Goal: Task Accomplishment & Management: Use online tool/utility

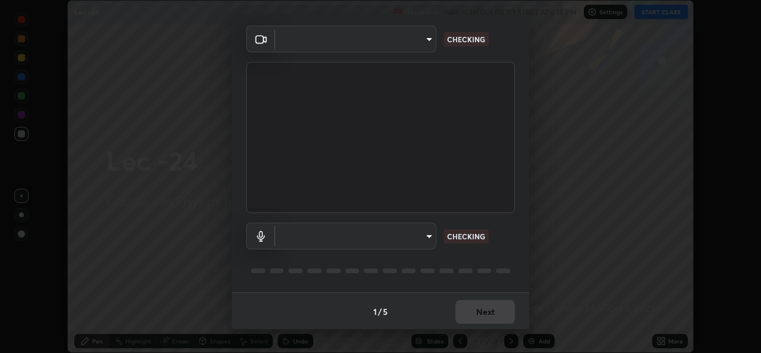
scroll to position [37, 0]
type input "78e73baf3d63bceb4c45423e3c658d9595c8caa1ee6d34b79bc6d5c79dc82097"
type input "default"
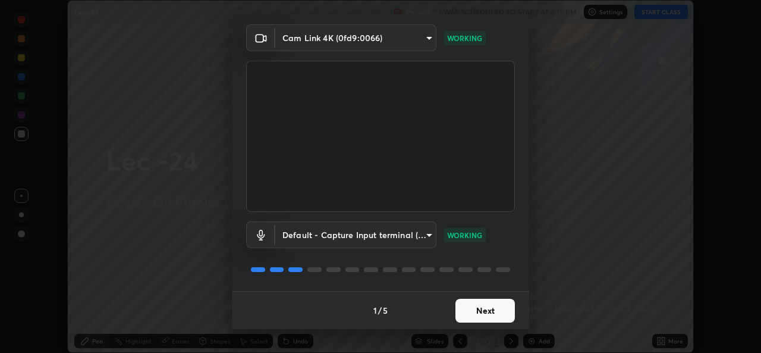
click at [472, 315] on button "Next" at bounding box center [484, 310] width 59 height 24
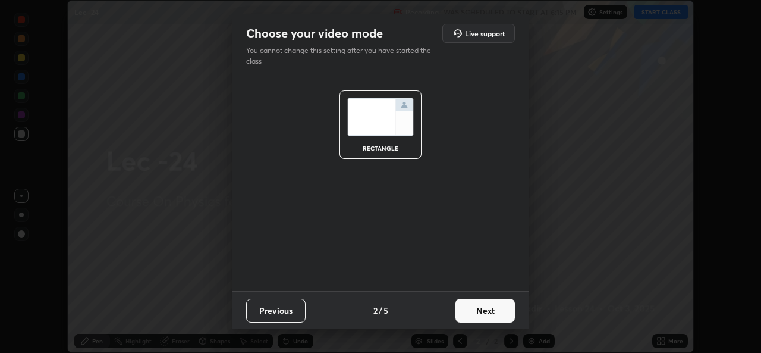
scroll to position [0, 0]
click at [480, 312] on button "Next" at bounding box center [484, 310] width 59 height 24
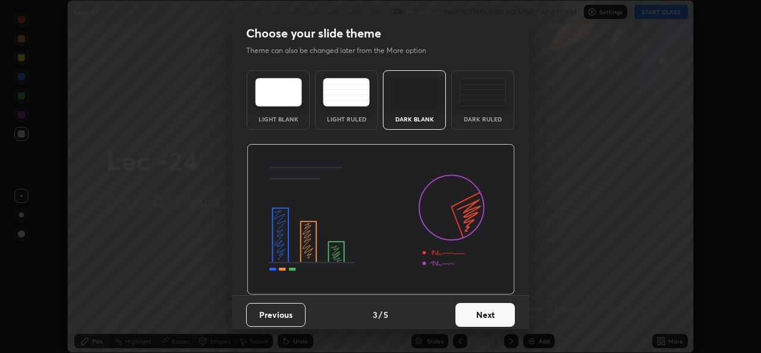
click at [474, 312] on button "Next" at bounding box center [484, 315] width 59 height 24
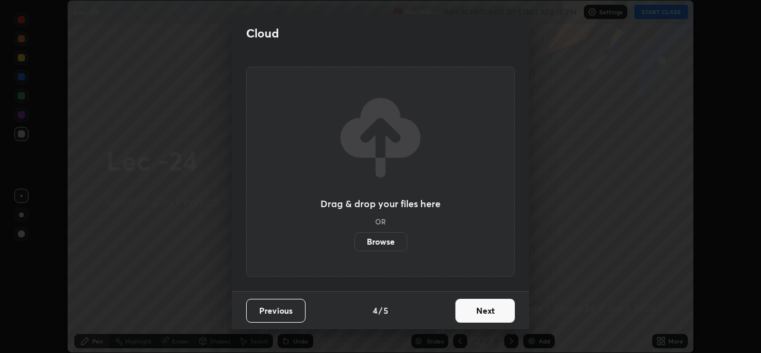
click at [476, 313] on button "Next" at bounding box center [484, 310] width 59 height 24
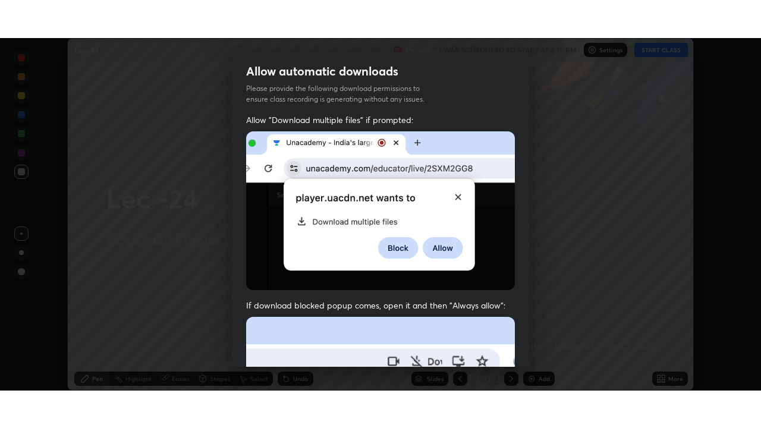
scroll to position [280, 0]
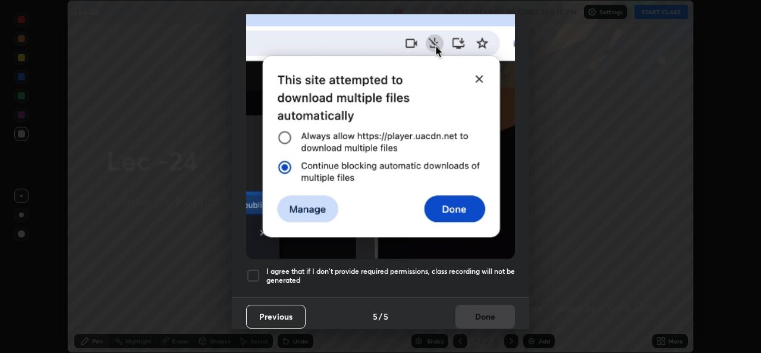
click at [260, 269] on div at bounding box center [253, 275] width 14 height 14
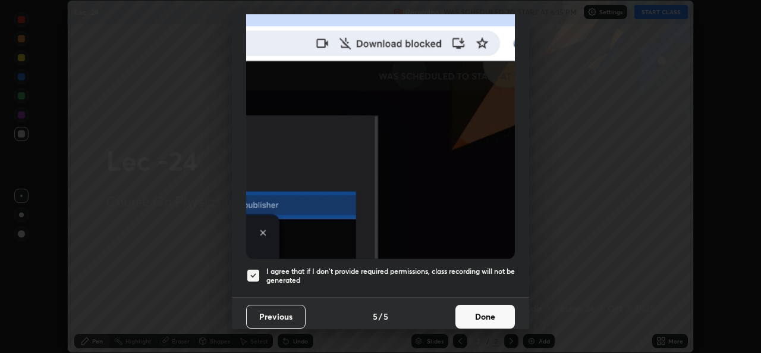
click at [478, 313] on button "Done" at bounding box center [484, 316] width 59 height 24
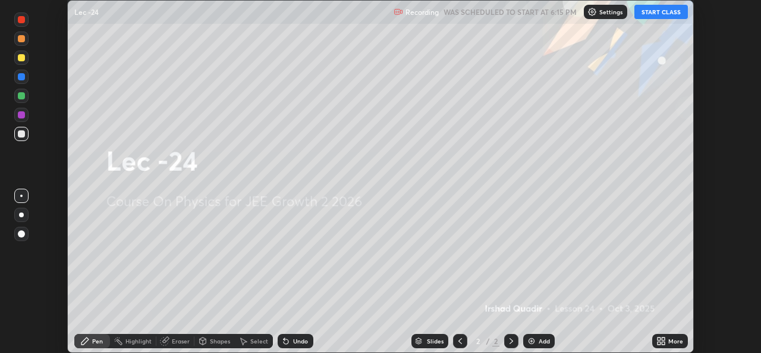
click at [664, 15] on button "START CLASS" at bounding box center [661, 12] width 54 height 14
click at [671, 337] on div "More" at bounding box center [670, 341] width 36 height 14
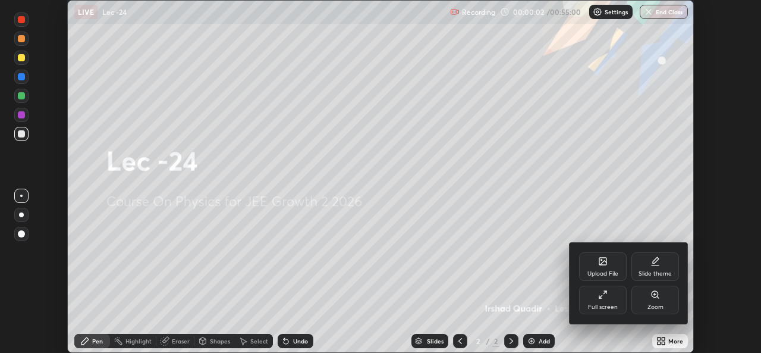
click at [656, 273] on div "Slide theme" at bounding box center [655, 274] width 33 height 6
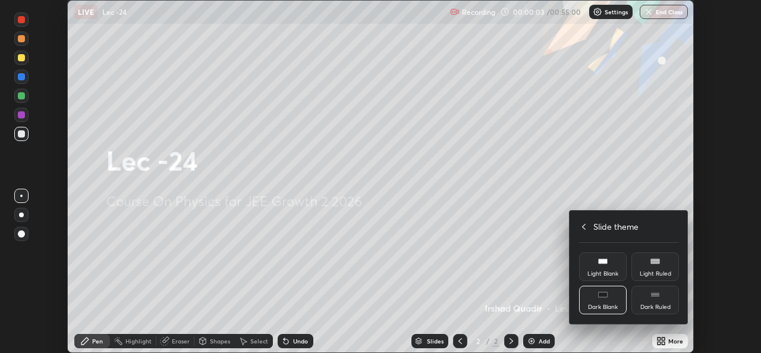
click at [652, 301] on div "Dark Ruled" at bounding box center [655, 299] width 48 height 29
click at [551, 279] on div at bounding box center [380, 176] width 761 height 353
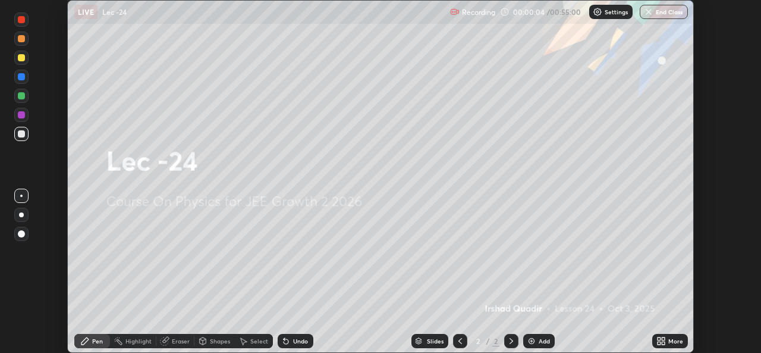
click at [543, 340] on div "Add" at bounding box center [544, 341] width 11 height 6
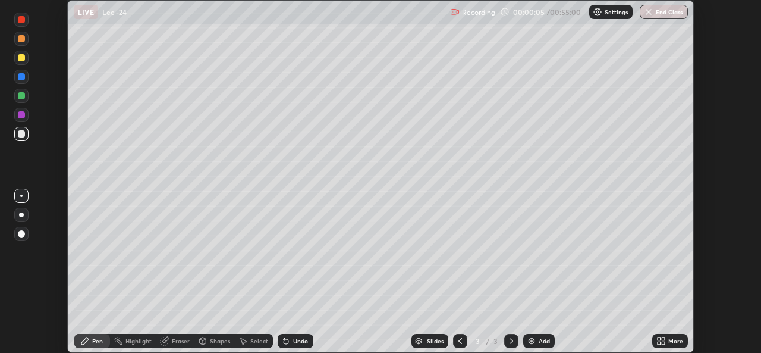
click at [671, 343] on div "More" at bounding box center [675, 341] width 15 height 6
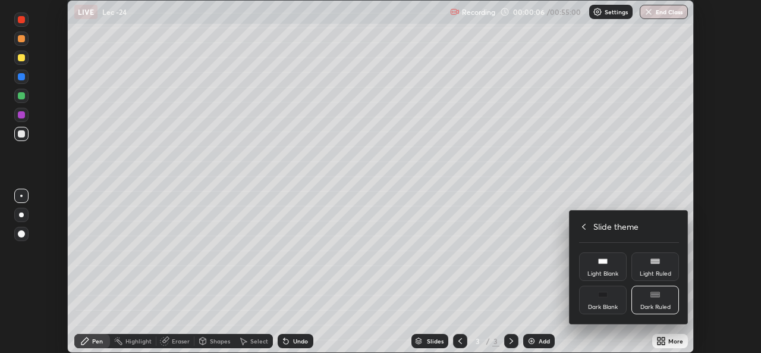
click at [584, 226] on icon at bounding box center [584, 227] width 10 height 10
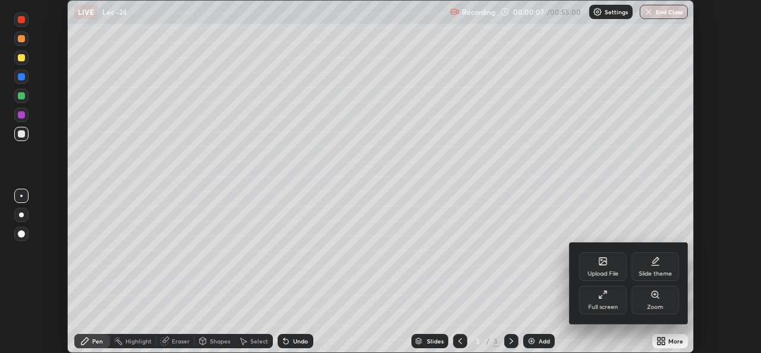
click at [605, 293] on icon at bounding box center [603, 295] width 10 height 10
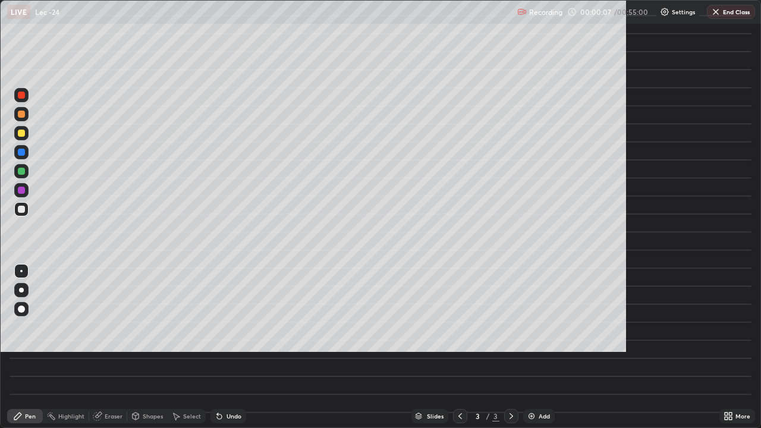
scroll to position [428, 761]
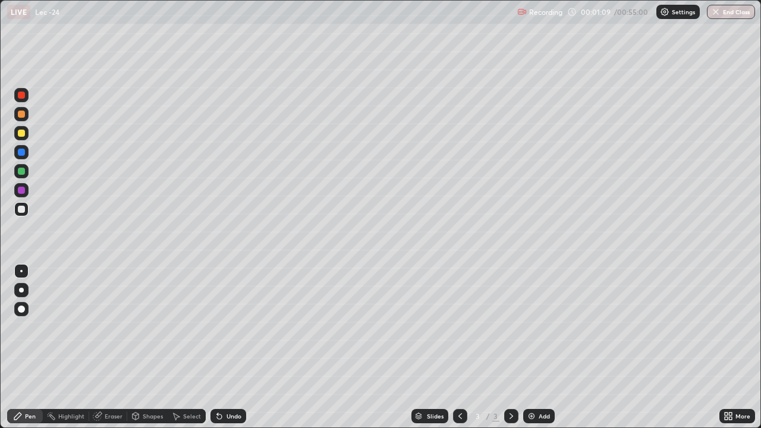
click at [27, 212] on div at bounding box center [21, 209] width 14 height 14
click at [146, 352] on div "Shapes" at bounding box center [153, 416] width 20 height 6
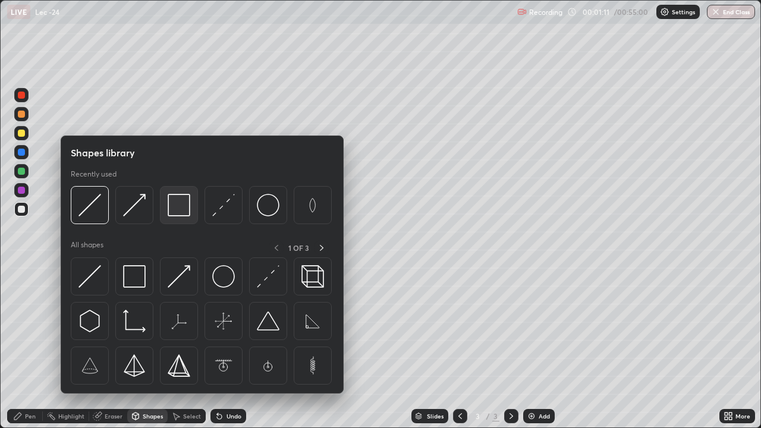
click at [177, 212] on img at bounding box center [179, 205] width 23 height 23
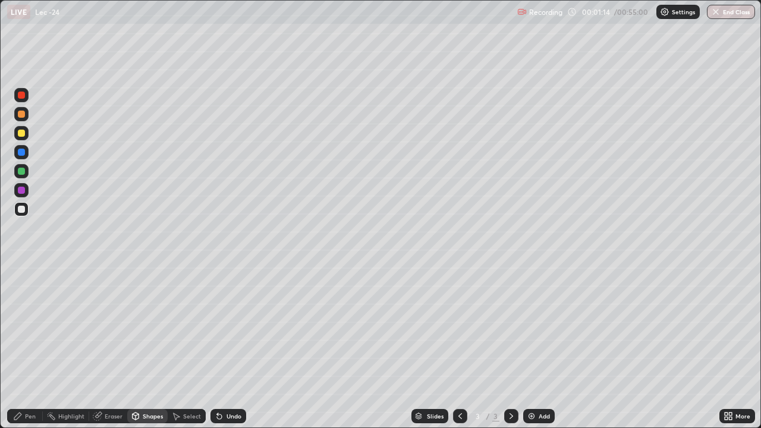
click at [146, 352] on div "Shapes" at bounding box center [153, 416] width 20 height 6
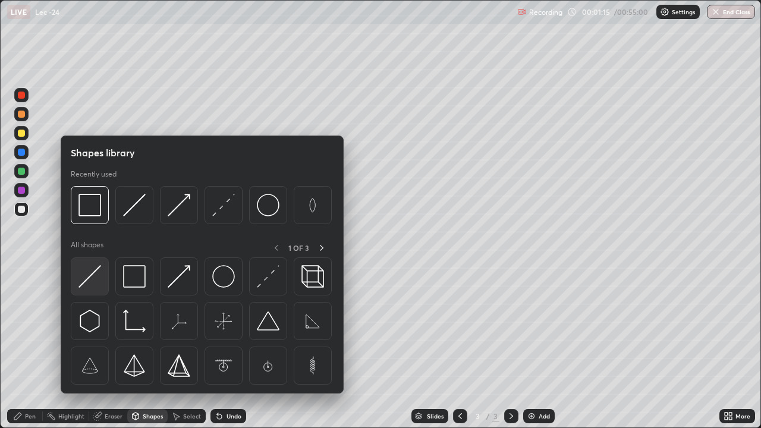
click at [92, 278] on img at bounding box center [89, 276] width 23 height 23
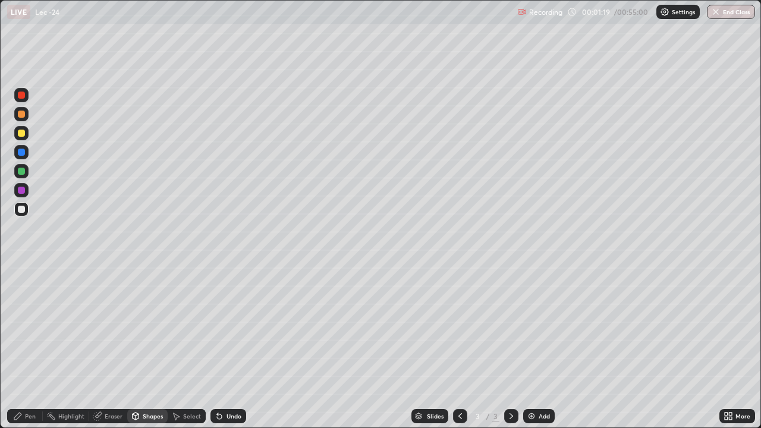
click at [36, 352] on div "Pen" at bounding box center [25, 416] width 36 height 14
click at [146, 352] on div "Shapes" at bounding box center [153, 416] width 20 height 6
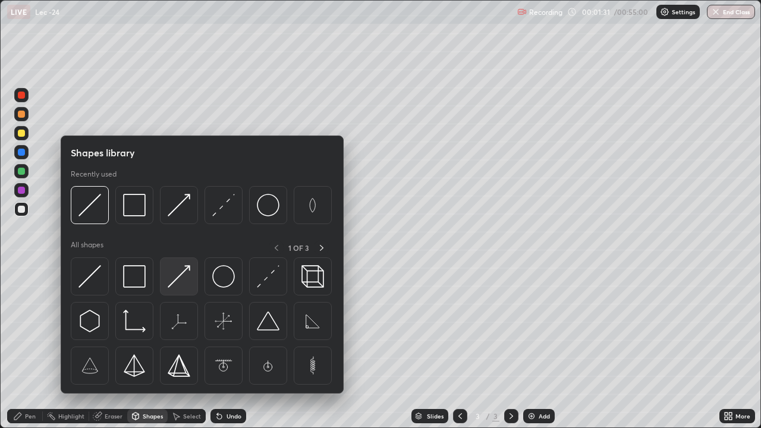
click at [175, 284] on img at bounding box center [179, 276] width 23 height 23
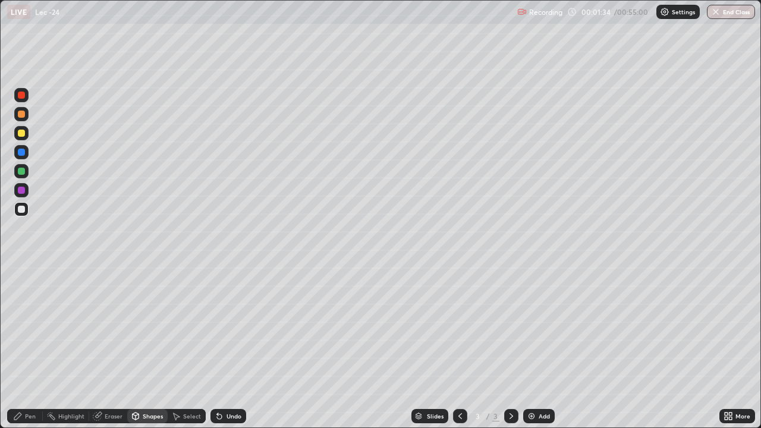
click at [28, 352] on div "Pen" at bounding box center [30, 416] width 11 height 6
click at [23, 172] on div at bounding box center [21, 171] width 7 height 7
click at [149, 352] on div "Shapes" at bounding box center [147, 416] width 40 height 14
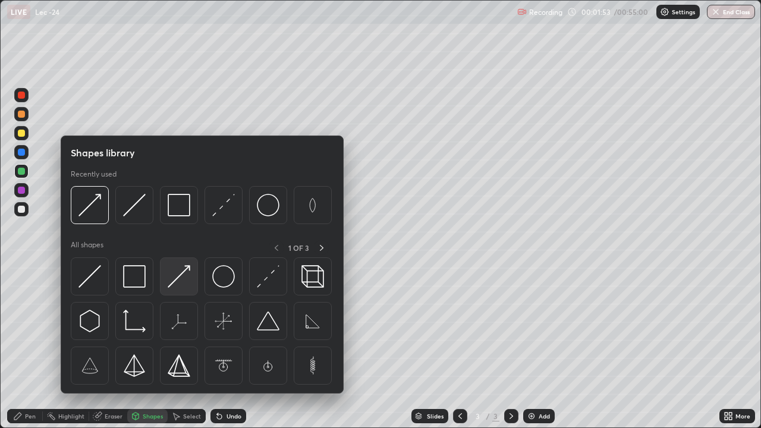
click at [174, 282] on img at bounding box center [179, 276] width 23 height 23
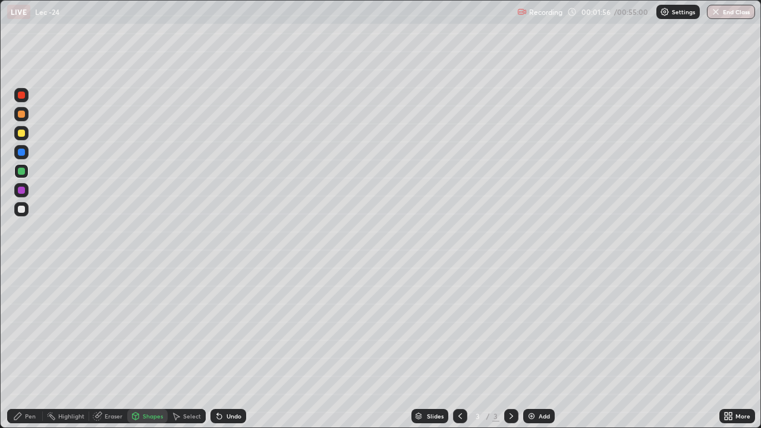
click at [26, 352] on div "Pen" at bounding box center [30, 416] width 11 height 6
click at [151, 352] on div "Shapes" at bounding box center [147, 416] width 40 height 14
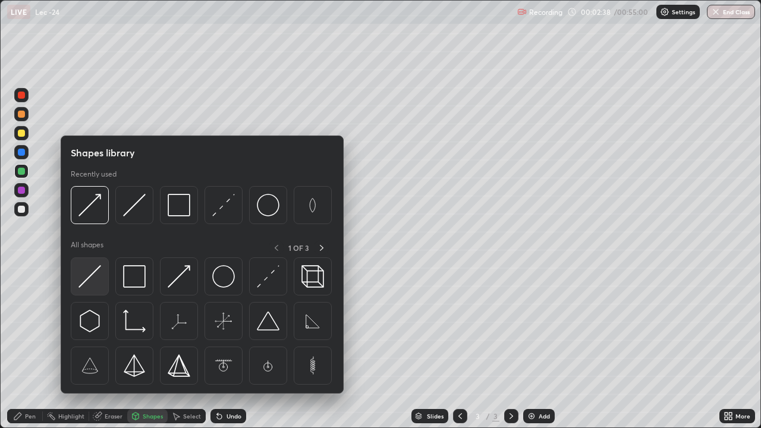
click at [93, 278] on img at bounding box center [89, 276] width 23 height 23
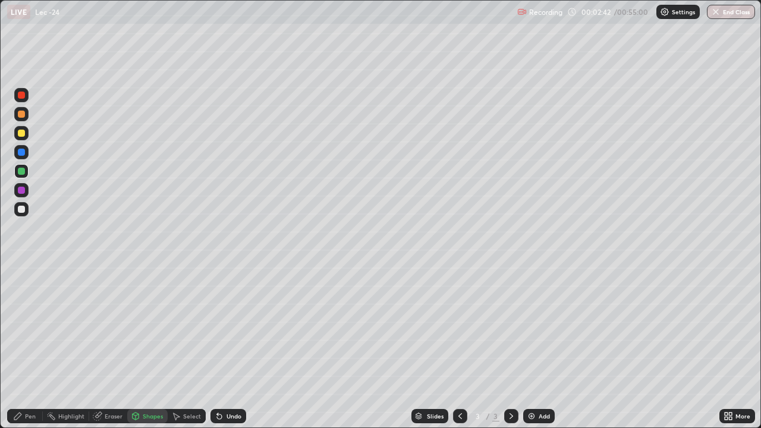
click at [37, 352] on div "Pen" at bounding box center [25, 416] width 36 height 14
click at [24, 209] on div at bounding box center [21, 209] width 7 height 7
click at [113, 352] on div "Eraser" at bounding box center [114, 416] width 18 height 6
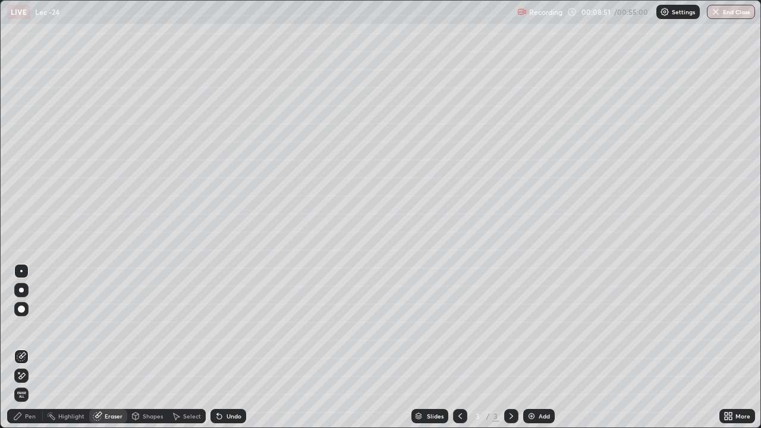
click at [29, 352] on div "Pen" at bounding box center [30, 416] width 11 height 6
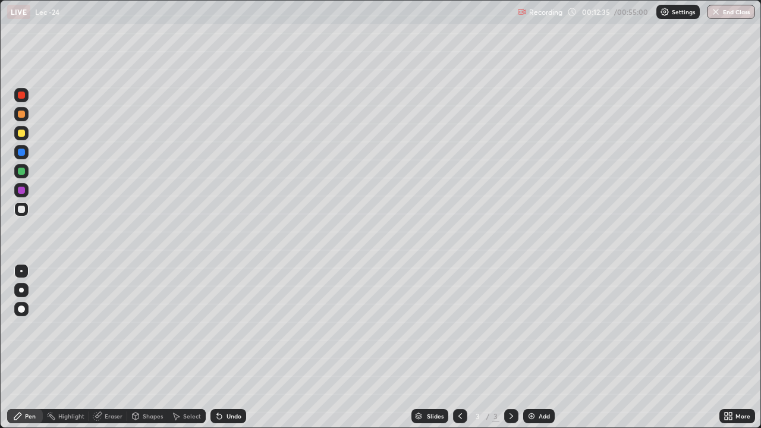
click at [539, 352] on div "Add" at bounding box center [544, 416] width 11 height 6
click at [116, 352] on div "Eraser" at bounding box center [114, 416] width 18 height 6
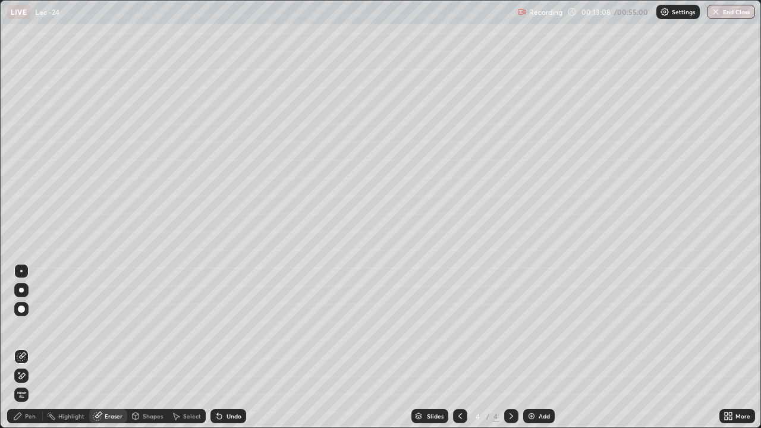
click at [32, 352] on div "Pen" at bounding box center [25, 416] width 36 height 14
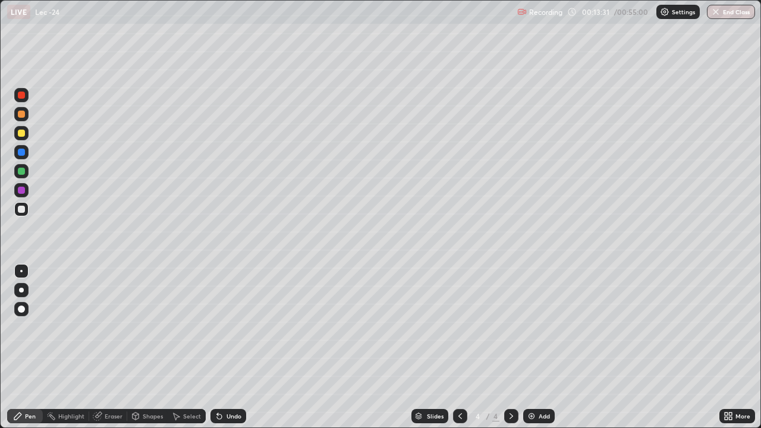
click at [139, 352] on icon at bounding box center [136, 416] width 10 height 10
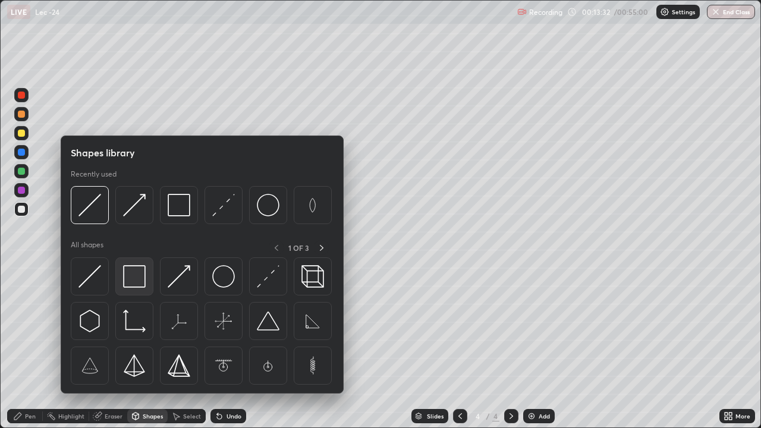
click at [133, 282] on img at bounding box center [134, 276] width 23 height 23
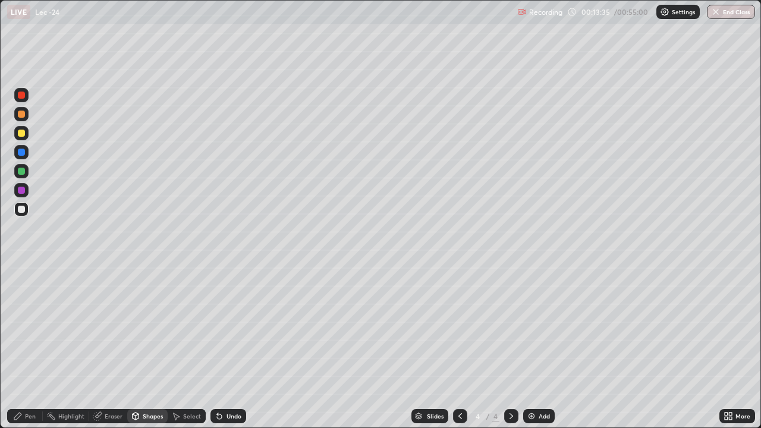
click at [23, 169] on div at bounding box center [21, 171] width 7 height 7
click at [31, 352] on div "Pen" at bounding box center [30, 416] width 11 height 6
click at [143, 352] on div "Shapes" at bounding box center [153, 416] width 20 height 6
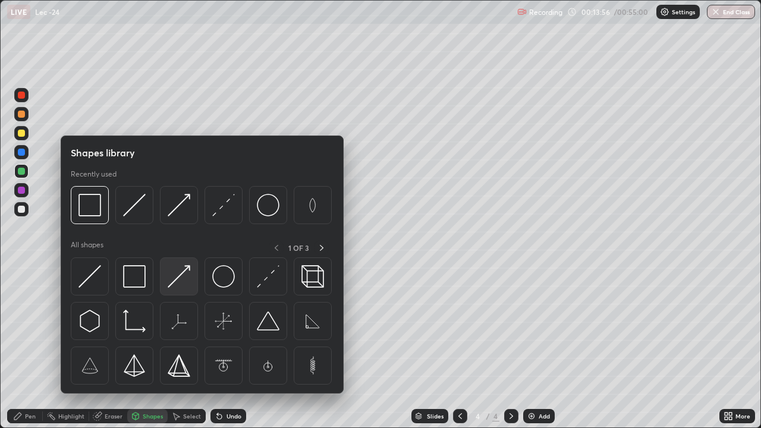
click at [174, 276] on img at bounding box center [179, 276] width 23 height 23
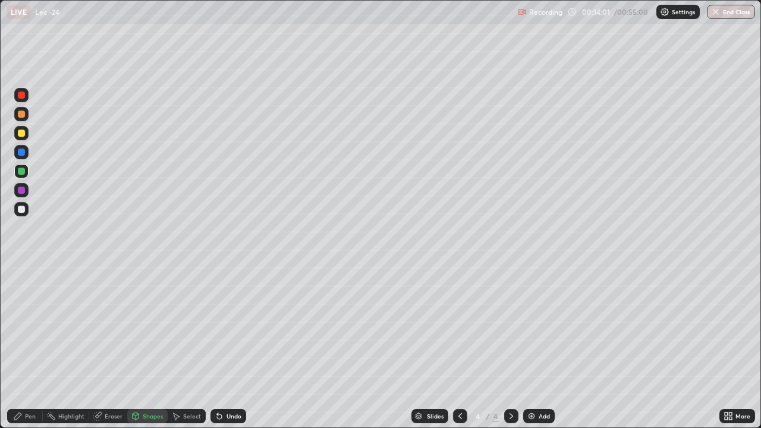
click at [36, 352] on div "Pen" at bounding box center [25, 416] width 36 height 14
click at [22, 209] on div at bounding box center [21, 209] width 7 height 7
click at [147, 352] on div "Shapes" at bounding box center [153, 416] width 20 height 6
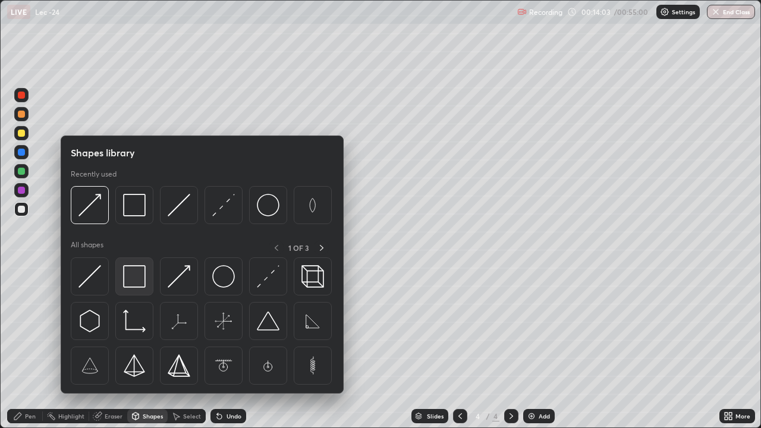
click at [133, 278] on img at bounding box center [134, 276] width 23 height 23
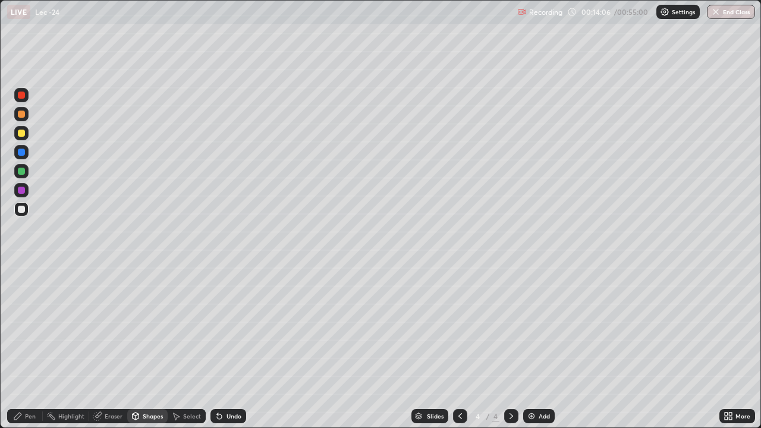
click at [28, 352] on div "Pen" at bounding box center [30, 416] width 11 height 6
click at [21, 173] on div at bounding box center [21, 171] width 7 height 7
click at [24, 95] on div at bounding box center [21, 95] width 7 height 7
click at [155, 352] on div "Shapes" at bounding box center [153, 416] width 20 height 6
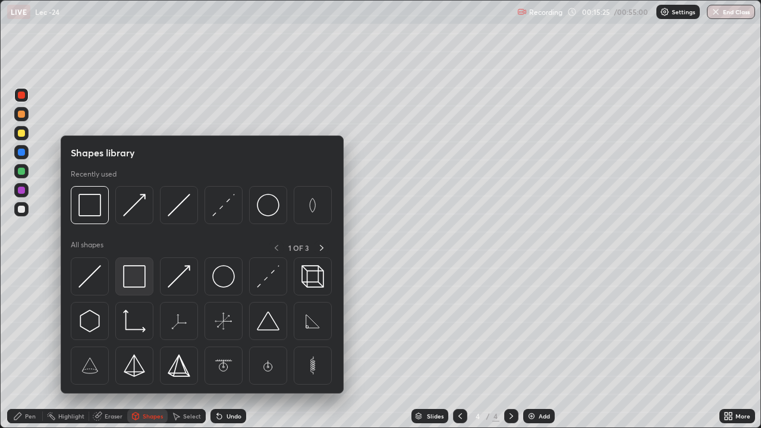
click at [124, 281] on img at bounding box center [134, 276] width 23 height 23
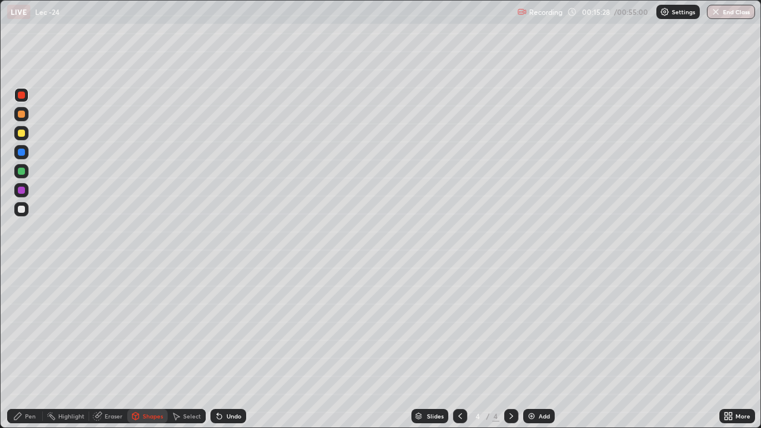
click at [21, 210] on div at bounding box center [21, 209] width 7 height 7
click at [26, 352] on div "Pen" at bounding box center [30, 416] width 11 height 6
click at [136, 352] on icon at bounding box center [136, 418] width 0 height 4
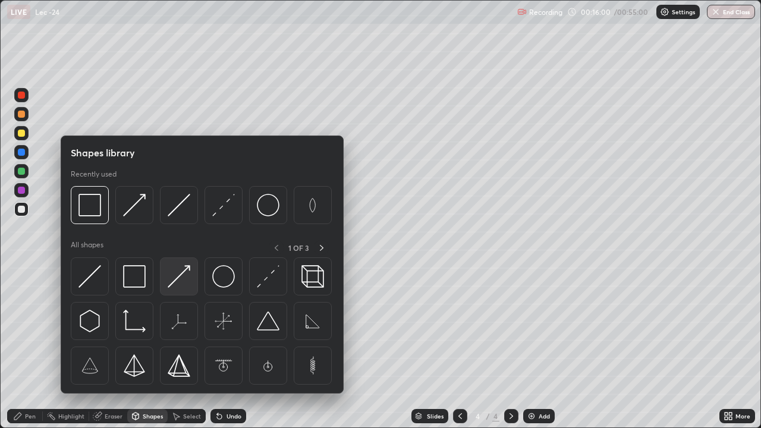
click at [178, 279] on img at bounding box center [179, 276] width 23 height 23
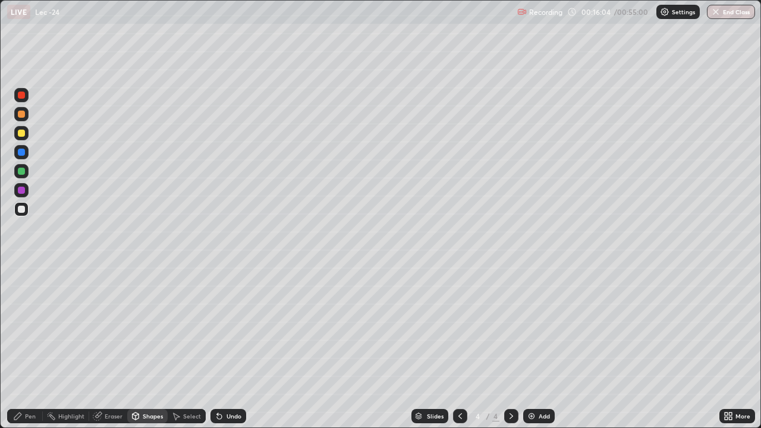
click at [153, 352] on div "Shapes" at bounding box center [153, 416] width 20 height 6
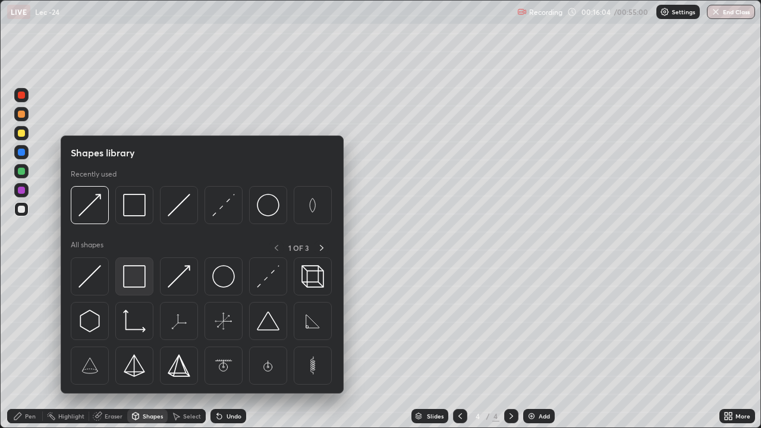
click at [137, 285] on img at bounding box center [134, 276] width 23 height 23
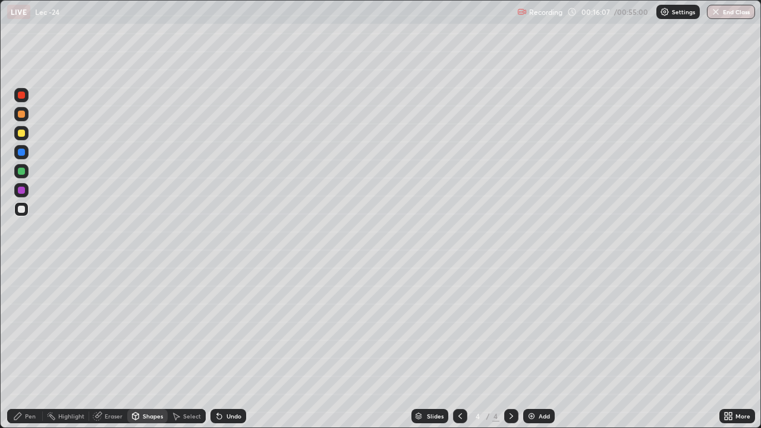
click at [22, 96] on div at bounding box center [21, 95] width 7 height 7
click at [227, 352] on div "Undo" at bounding box center [228, 416] width 36 height 14
click at [33, 352] on div "Pen" at bounding box center [30, 416] width 11 height 6
click at [21, 209] on div at bounding box center [21, 209] width 7 height 7
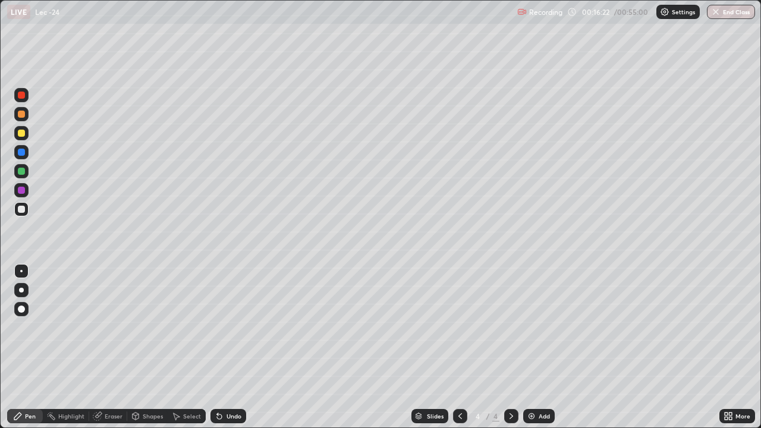
click at [152, 352] on div "Shapes" at bounding box center [153, 416] width 20 height 6
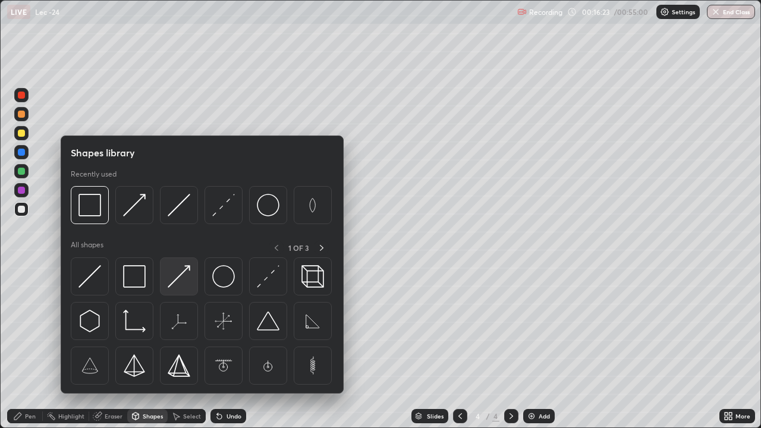
click at [171, 283] on img at bounding box center [179, 276] width 23 height 23
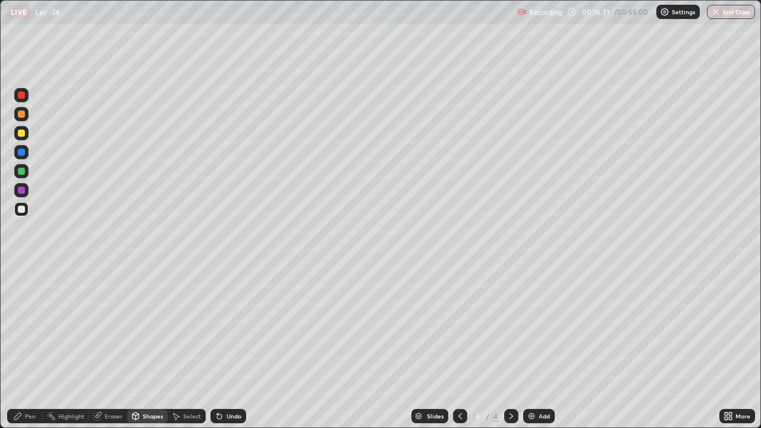
click at [237, 352] on div "Undo" at bounding box center [234, 416] width 15 height 6
click at [35, 352] on div "Pen" at bounding box center [30, 416] width 11 height 6
click at [21, 170] on div at bounding box center [21, 171] width 7 height 7
click at [542, 352] on div "Add" at bounding box center [544, 416] width 11 height 6
click at [142, 352] on div "Shapes" at bounding box center [147, 416] width 40 height 14
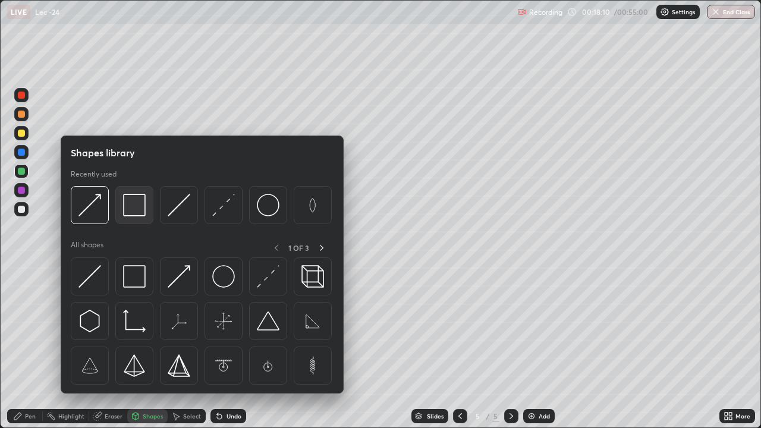
click at [130, 214] on img at bounding box center [134, 205] width 23 height 23
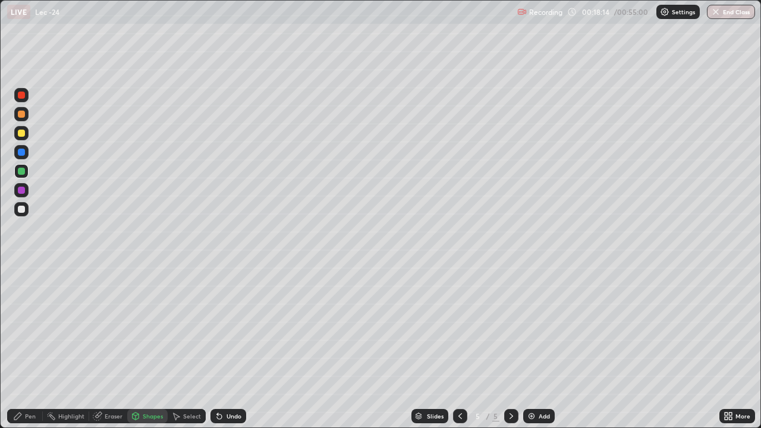
click at [21, 113] on div at bounding box center [21, 114] width 7 height 7
click at [147, 352] on div "Shapes" at bounding box center [153, 416] width 20 height 6
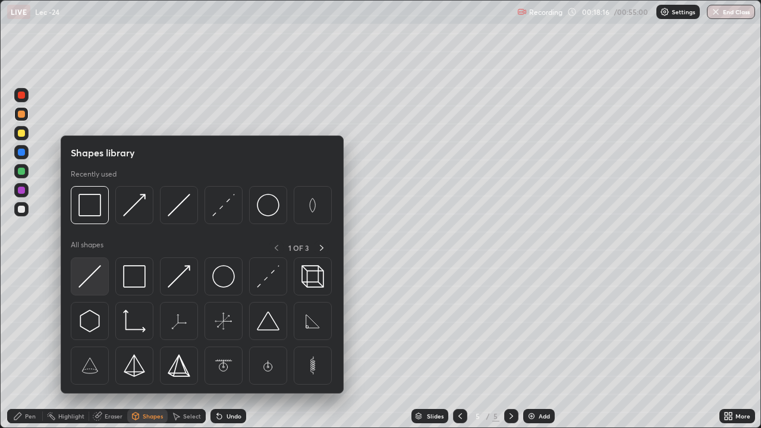
click at [87, 282] on img at bounding box center [89, 276] width 23 height 23
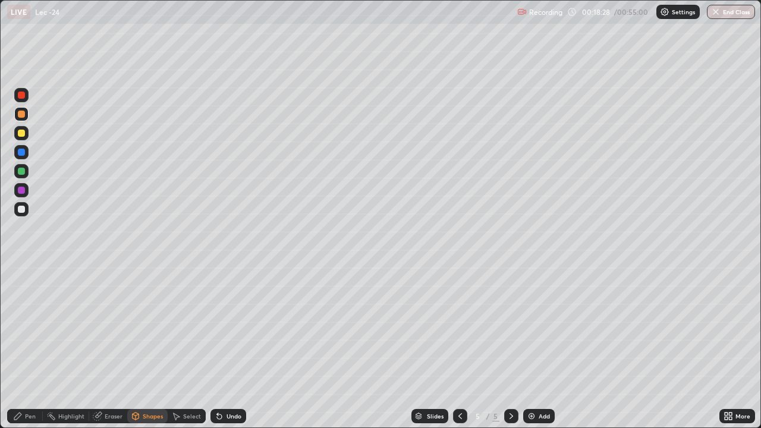
click at [234, 352] on div "Undo" at bounding box center [228, 416] width 36 height 14
click at [29, 352] on div "Pen" at bounding box center [30, 416] width 11 height 6
click at [21, 172] on div at bounding box center [21, 171] width 7 height 7
click at [146, 352] on div "Shapes" at bounding box center [147, 416] width 40 height 14
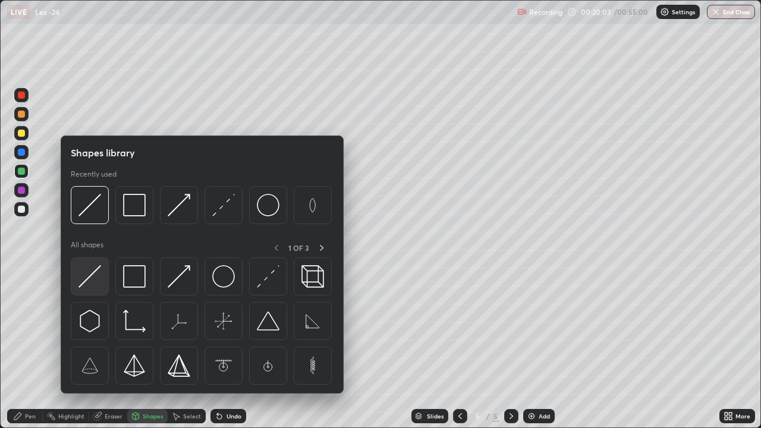
click at [87, 277] on img at bounding box center [89, 276] width 23 height 23
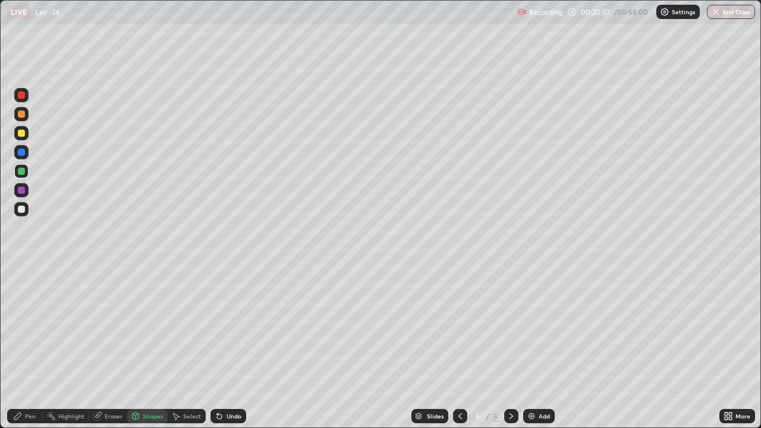
click at [30, 352] on div "Pen" at bounding box center [30, 416] width 11 height 6
click at [15, 210] on div at bounding box center [21, 209] width 14 height 14
click at [24, 135] on div at bounding box center [21, 133] width 7 height 7
click at [22, 191] on div at bounding box center [21, 190] width 7 height 7
click at [156, 352] on div "Shapes" at bounding box center [153, 416] width 20 height 6
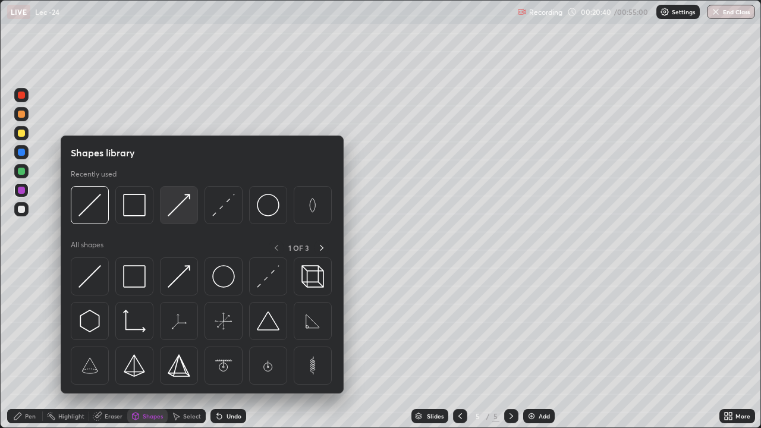
click at [175, 207] on img at bounding box center [179, 205] width 23 height 23
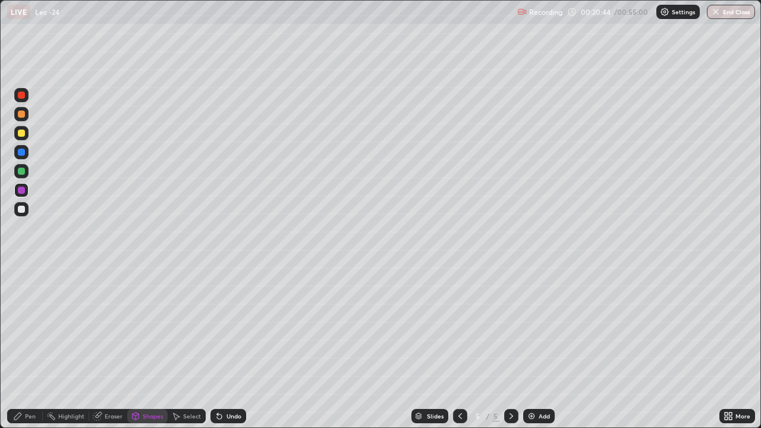
click at [29, 352] on div "Pen" at bounding box center [25, 416] width 36 height 14
click at [23, 211] on div at bounding box center [21, 209] width 7 height 7
click at [117, 352] on div "Eraser" at bounding box center [114, 416] width 18 height 6
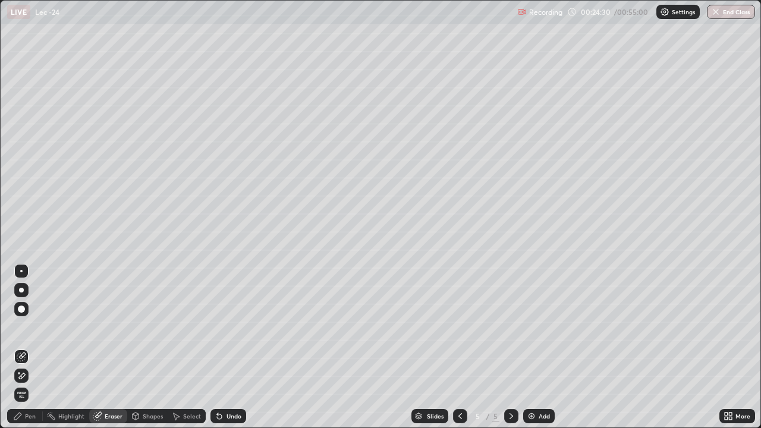
click at [36, 352] on div "Pen" at bounding box center [25, 416] width 36 height 14
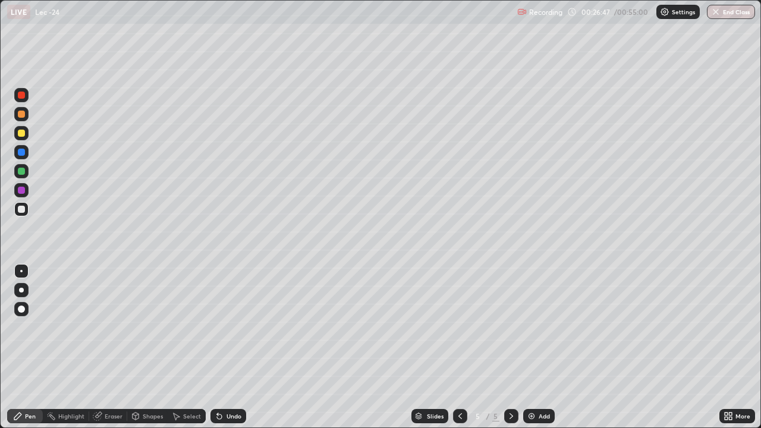
click at [539, 352] on div "Add" at bounding box center [544, 416] width 11 height 6
click at [144, 352] on div "Shapes" at bounding box center [153, 416] width 20 height 6
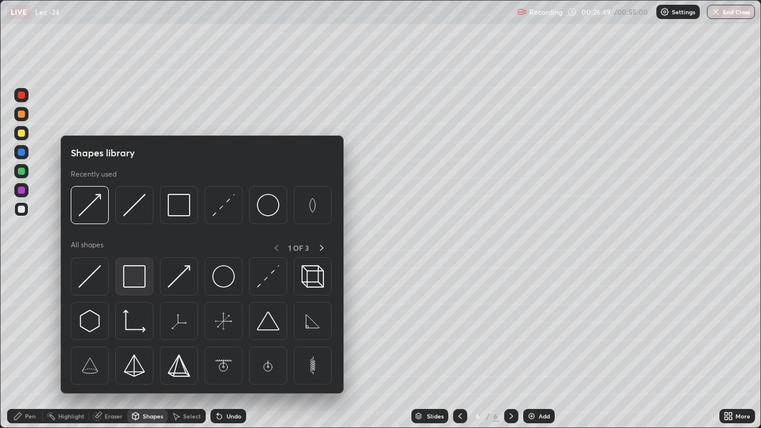
click at [131, 275] on img at bounding box center [134, 276] width 23 height 23
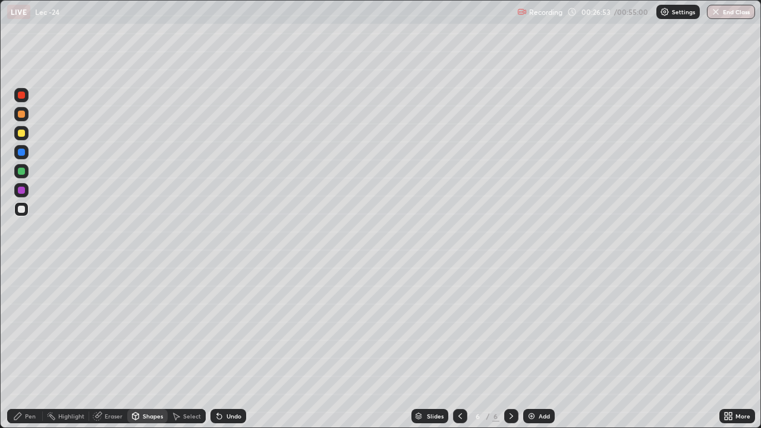
click at [30, 352] on div "Pen" at bounding box center [30, 416] width 11 height 6
click at [150, 352] on div "Shapes" at bounding box center [153, 416] width 20 height 6
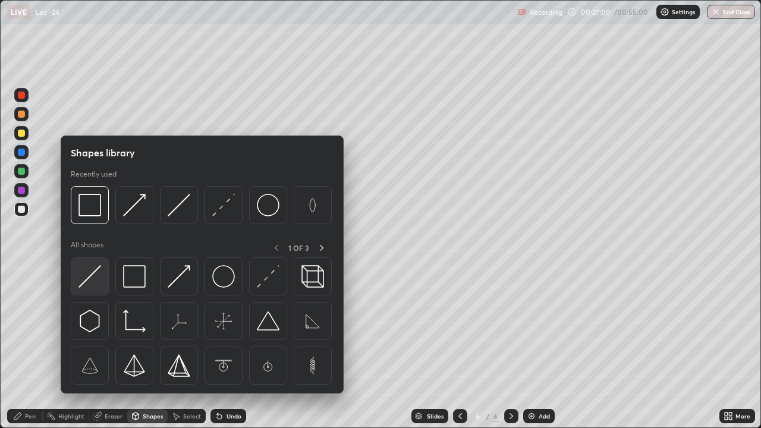
click at [88, 279] on img at bounding box center [89, 276] width 23 height 23
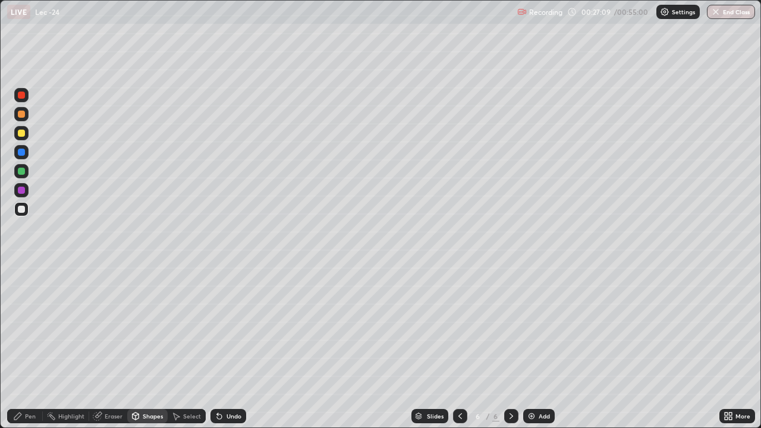
click at [34, 352] on div "Pen" at bounding box center [30, 416] width 11 height 6
click at [153, 352] on div "Shapes" at bounding box center [153, 416] width 20 height 6
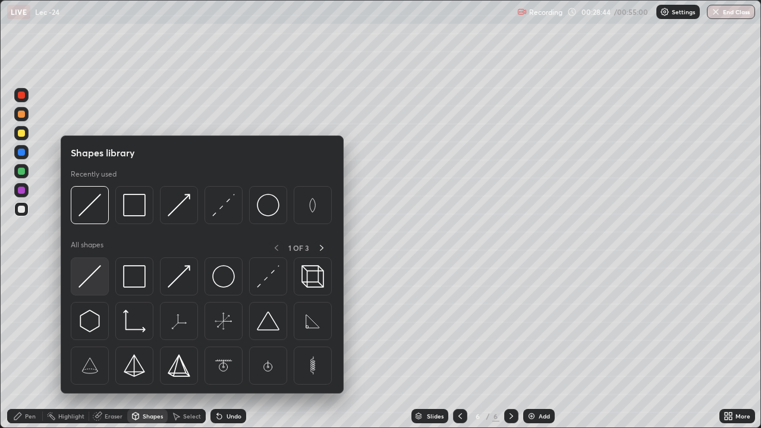
click at [93, 278] on img at bounding box center [89, 276] width 23 height 23
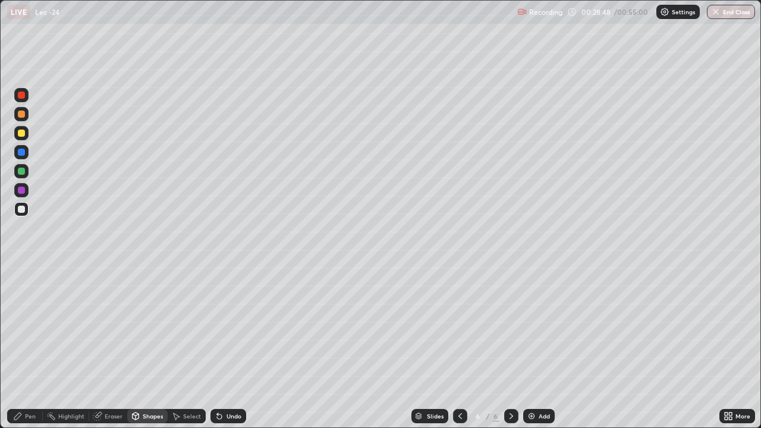
click at [22, 95] on div at bounding box center [21, 95] width 7 height 7
click at [29, 352] on div "Pen" at bounding box center [30, 416] width 11 height 6
click at [116, 352] on div "Eraser" at bounding box center [114, 416] width 18 height 6
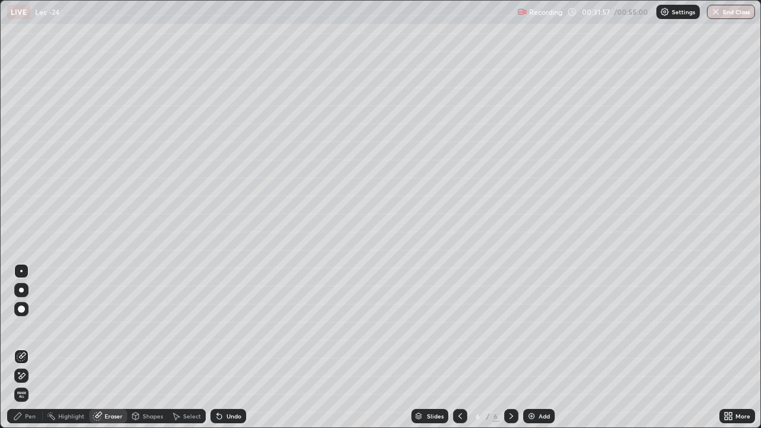
click at [36, 352] on div "Pen" at bounding box center [25, 416] width 36 height 14
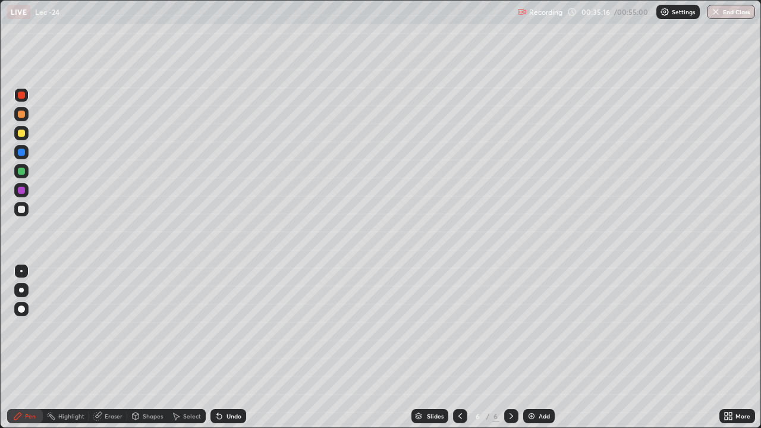
click at [542, 352] on div "Add" at bounding box center [544, 416] width 11 height 6
click at [510, 352] on icon at bounding box center [512, 416] width 4 height 6
click at [458, 352] on div at bounding box center [460, 416] width 14 height 24
click at [550, 352] on div "Add" at bounding box center [539, 416] width 32 height 14
click at [153, 352] on div "Shapes" at bounding box center [153, 416] width 20 height 6
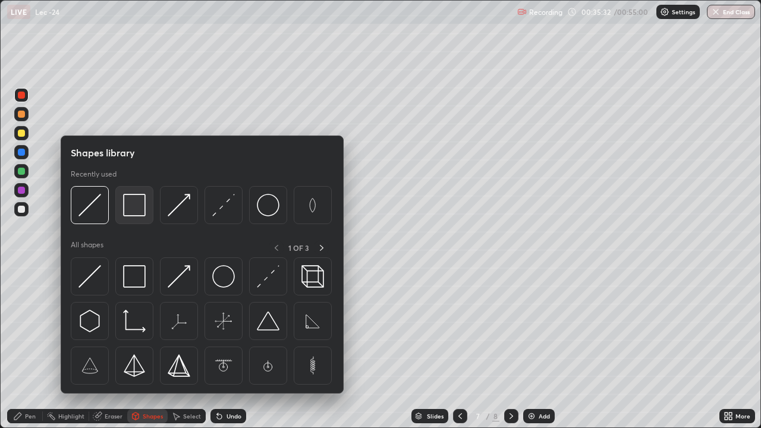
click at [136, 216] on img at bounding box center [134, 205] width 23 height 23
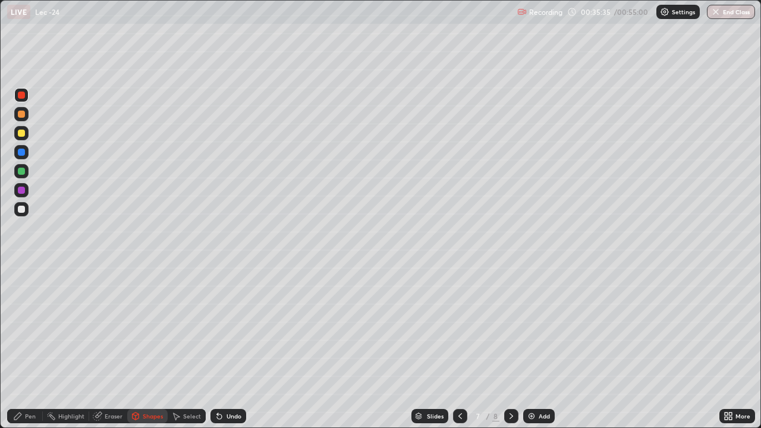
click at [23, 213] on div at bounding box center [21, 209] width 14 height 14
click at [25, 352] on div "Pen" at bounding box center [30, 416] width 11 height 6
click at [153, 352] on div "Shapes" at bounding box center [153, 416] width 20 height 6
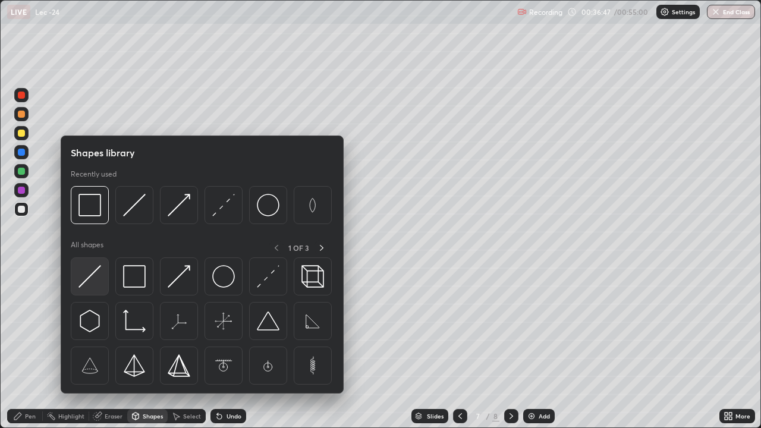
click at [90, 279] on img at bounding box center [89, 276] width 23 height 23
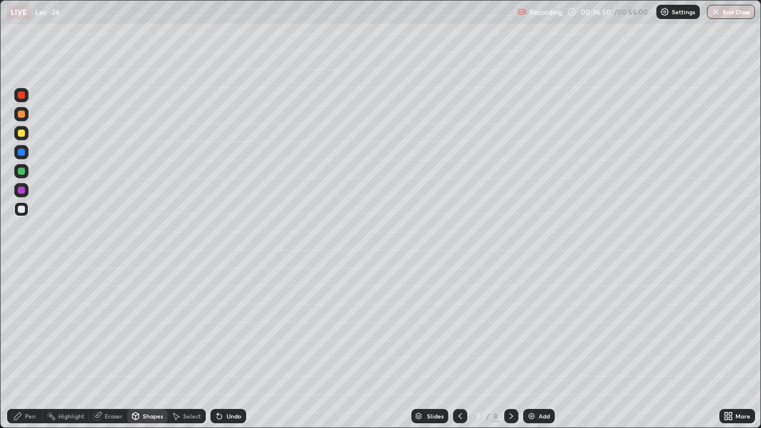
click at [32, 352] on div "Pen" at bounding box center [30, 416] width 11 height 6
click at [23, 174] on div at bounding box center [21, 171] width 7 height 7
click at [113, 352] on div "Eraser" at bounding box center [108, 416] width 38 height 14
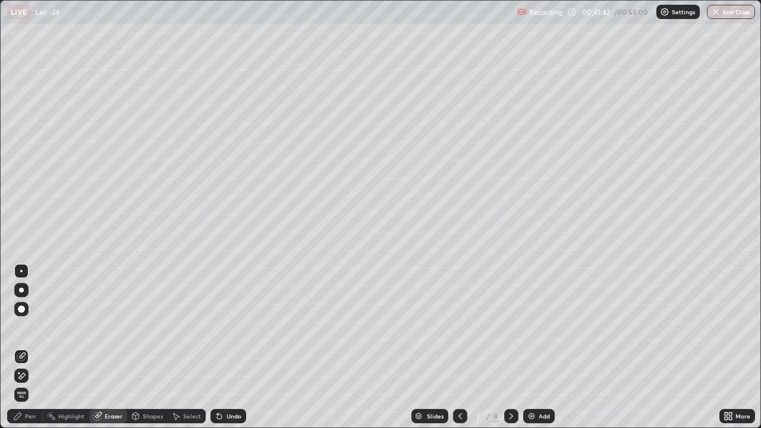
click at [37, 352] on div "Pen" at bounding box center [25, 416] width 36 height 14
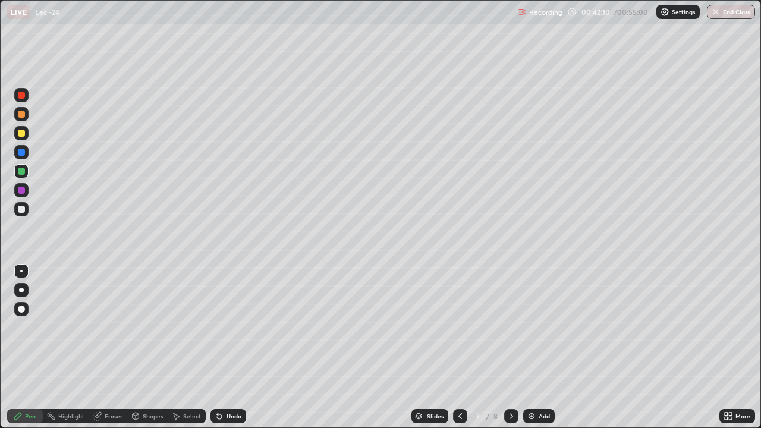
click at [20, 192] on div at bounding box center [21, 190] width 7 height 7
click at [21, 93] on div at bounding box center [21, 95] width 7 height 7
click at [21, 134] on div at bounding box center [21, 133] width 7 height 7
click at [23, 210] on div at bounding box center [21, 209] width 7 height 7
click at [224, 352] on div "Undo" at bounding box center [228, 416] width 36 height 14
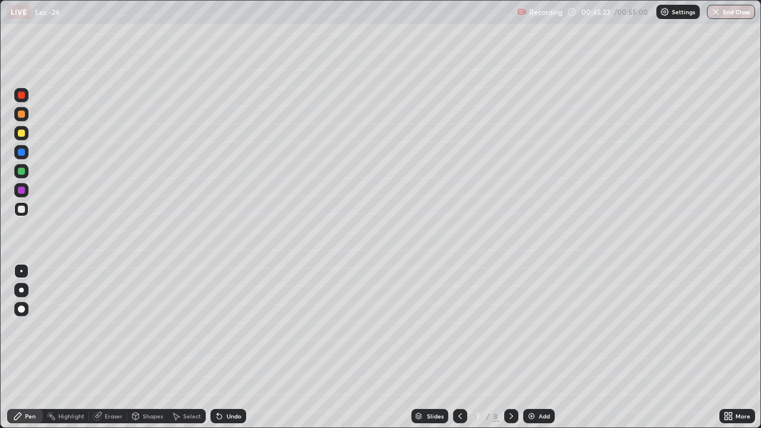
click at [228, 352] on div "Undo" at bounding box center [234, 416] width 15 height 6
click at [229, 352] on div "Undo" at bounding box center [228, 416] width 36 height 14
click at [237, 352] on div "Undo" at bounding box center [234, 416] width 15 height 6
click at [116, 352] on div "Eraser" at bounding box center [114, 416] width 18 height 6
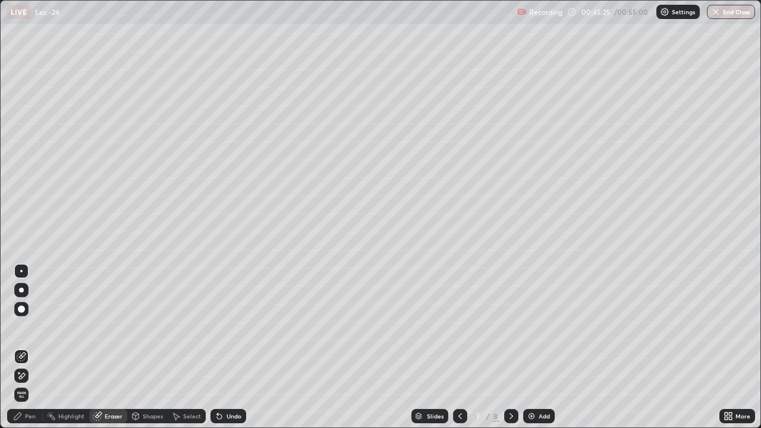
click at [150, 352] on div "Shapes" at bounding box center [147, 416] width 40 height 14
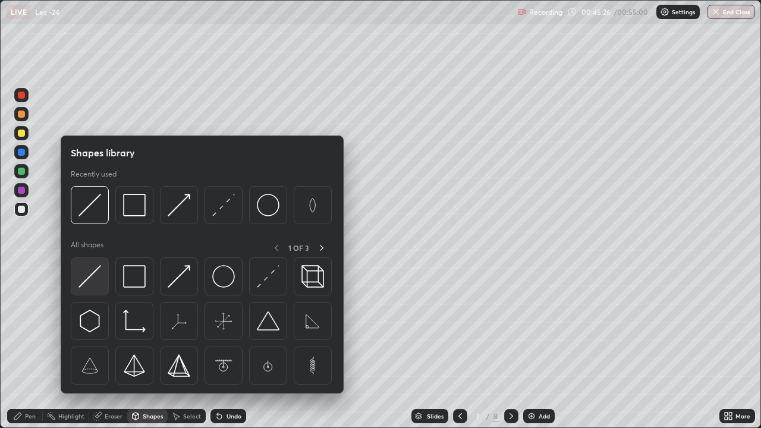
click at [93, 272] on img at bounding box center [89, 276] width 23 height 23
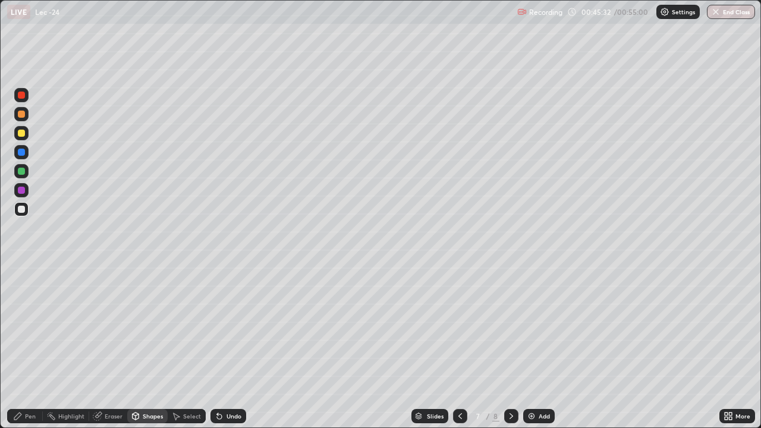
click at [33, 352] on div "Pen" at bounding box center [25, 416] width 36 height 14
click at [36, 352] on div "Pen" at bounding box center [25, 416] width 36 height 14
click at [29, 352] on div "Pen" at bounding box center [30, 416] width 11 height 6
click at [21, 132] on div at bounding box center [21, 133] width 7 height 7
click at [118, 352] on div "Eraser" at bounding box center [114, 416] width 18 height 6
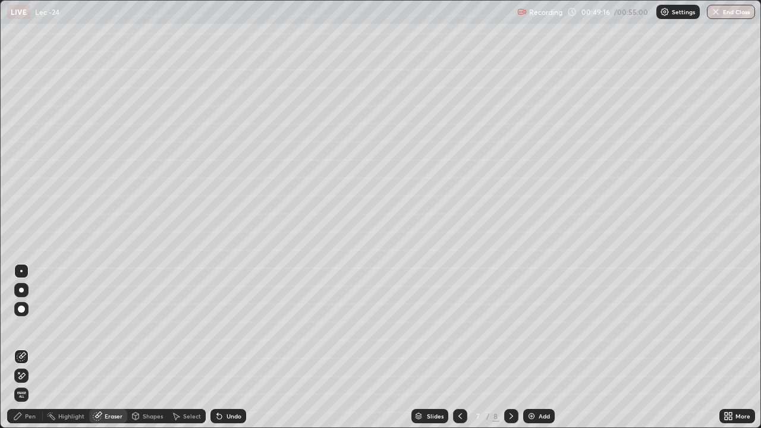
click at [34, 352] on div "Pen" at bounding box center [30, 416] width 11 height 6
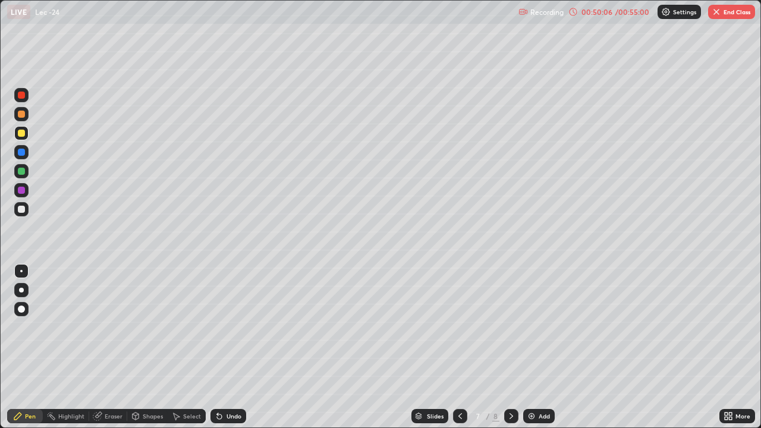
click at [543, 352] on div "Add" at bounding box center [539, 416] width 32 height 14
click at [453, 352] on div at bounding box center [460, 416] width 14 height 14
click at [731, 14] on button "End Class" at bounding box center [731, 12] width 47 height 14
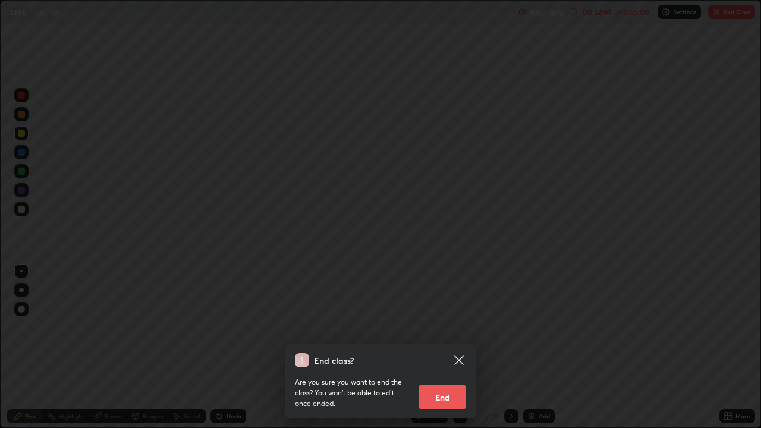
click at [452, 352] on button "End" at bounding box center [443, 397] width 48 height 24
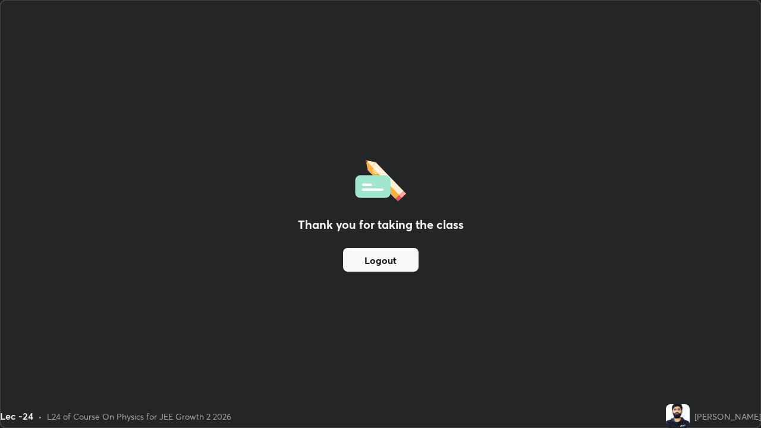
click at [404, 260] on button "Logout" at bounding box center [381, 260] width 76 height 24
click at [410, 261] on button "Logout" at bounding box center [381, 260] width 76 height 24
click at [366, 262] on button "Logout" at bounding box center [381, 260] width 76 height 24
click at [402, 269] on button "Logout" at bounding box center [381, 260] width 76 height 24
